Goal: Transaction & Acquisition: Purchase product/service

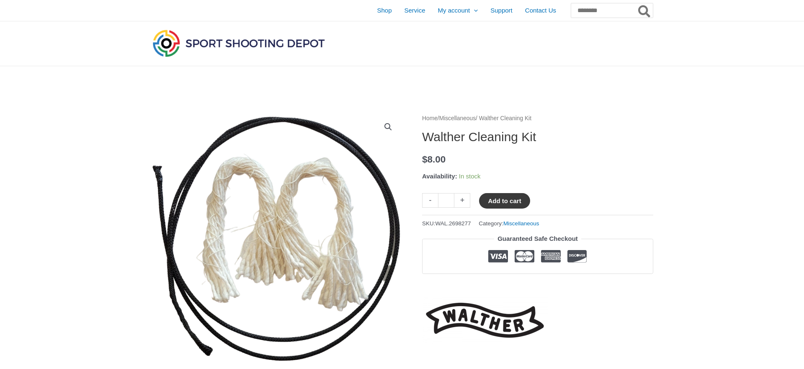
click at [510, 194] on button "Add to cart" at bounding box center [504, 200] width 51 height 15
click at [565, 203] on link "View cart" at bounding box center [555, 200] width 31 height 14
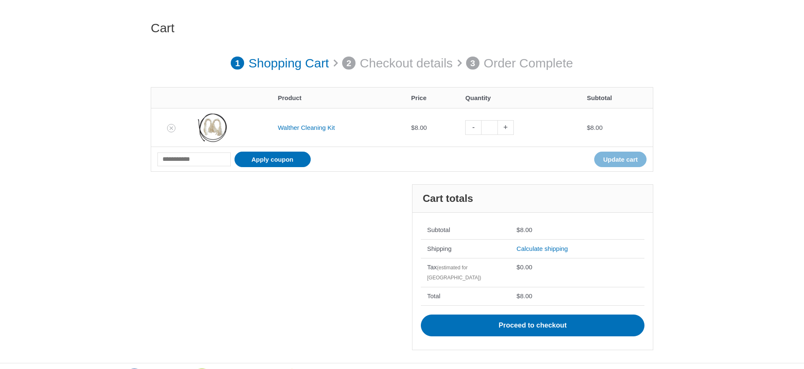
scroll to position [85, 0]
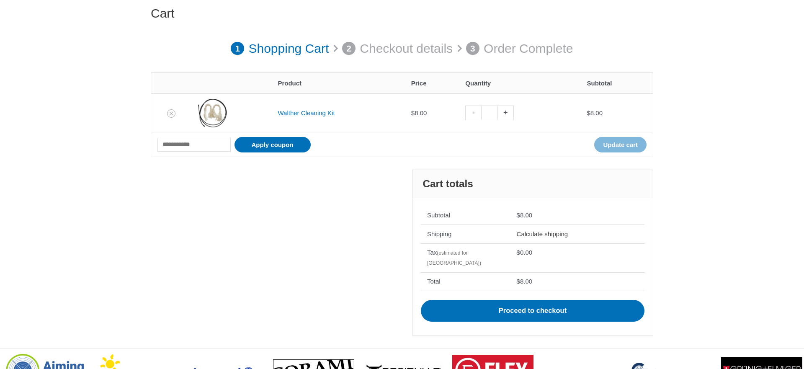
click at [547, 236] on link "Calculate shipping" at bounding box center [543, 233] width 52 height 7
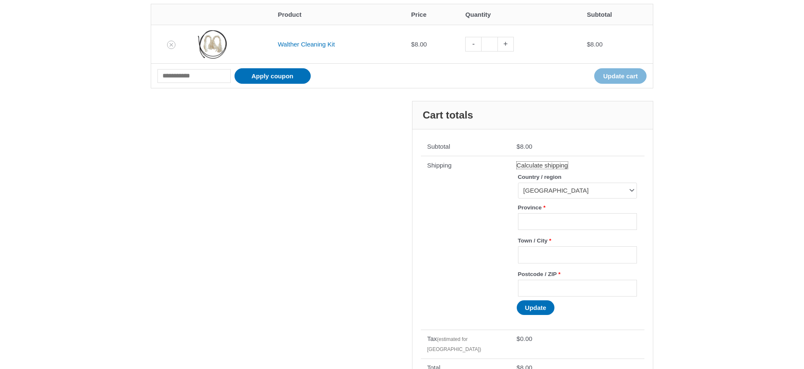
scroll to position [171, 0]
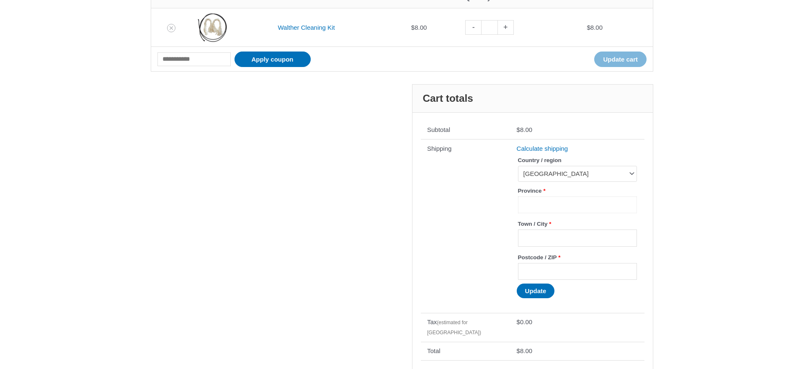
click at [549, 206] on input "Province *" at bounding box center [577, 204] width 119 height 17
type input "******"
click at [529, 296] on button "Update" at bounding box center [536, 291] width 38 height 15
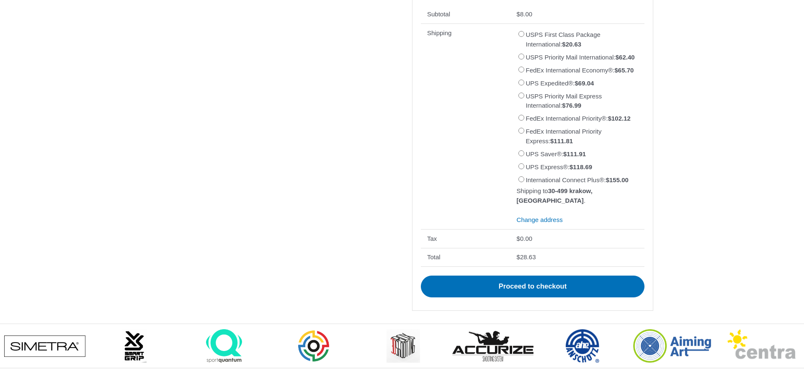
scroll to position [343, 0]
